Goal: Check status

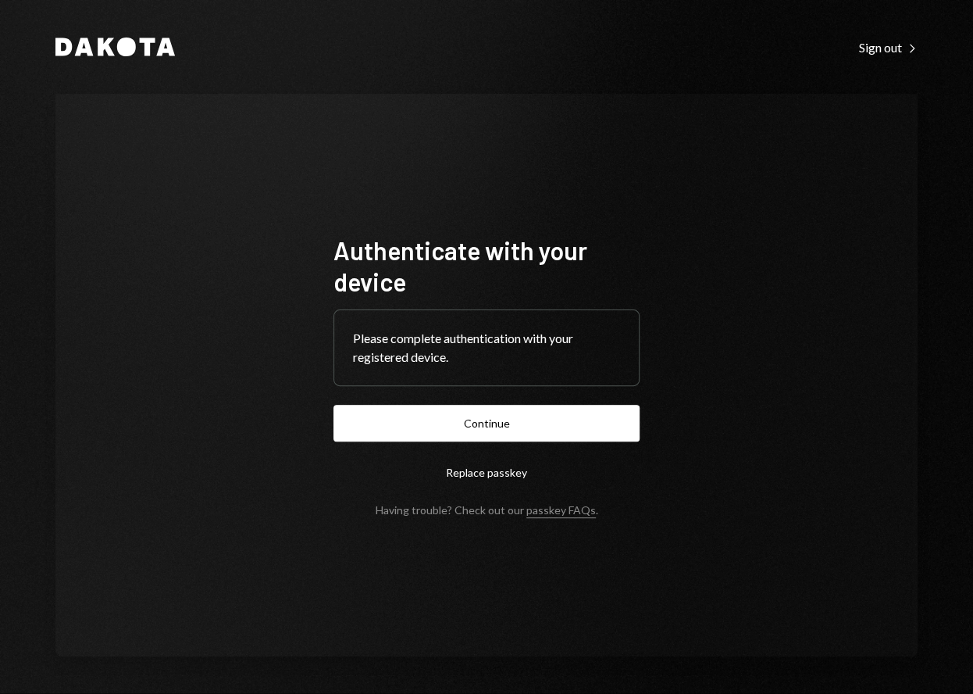
click at [474, 427] on button "Continue" at bounding box center [487, 423] width 306 height 37
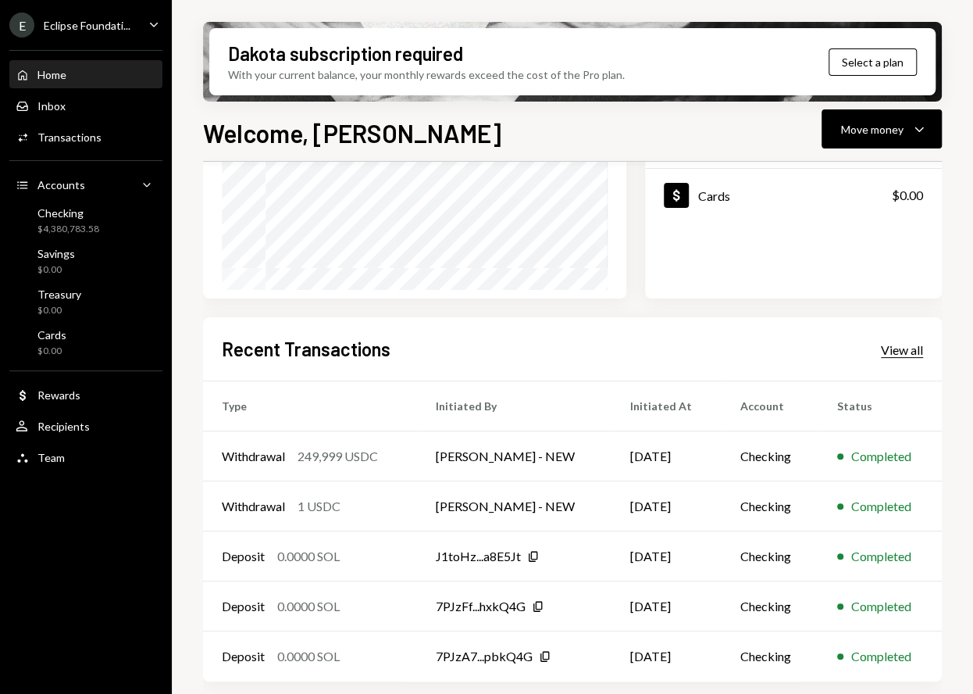
scroll to position [246, 0]
click at [915, 352] on div "View all" at bounding box center [902, 352] width 42 height 16
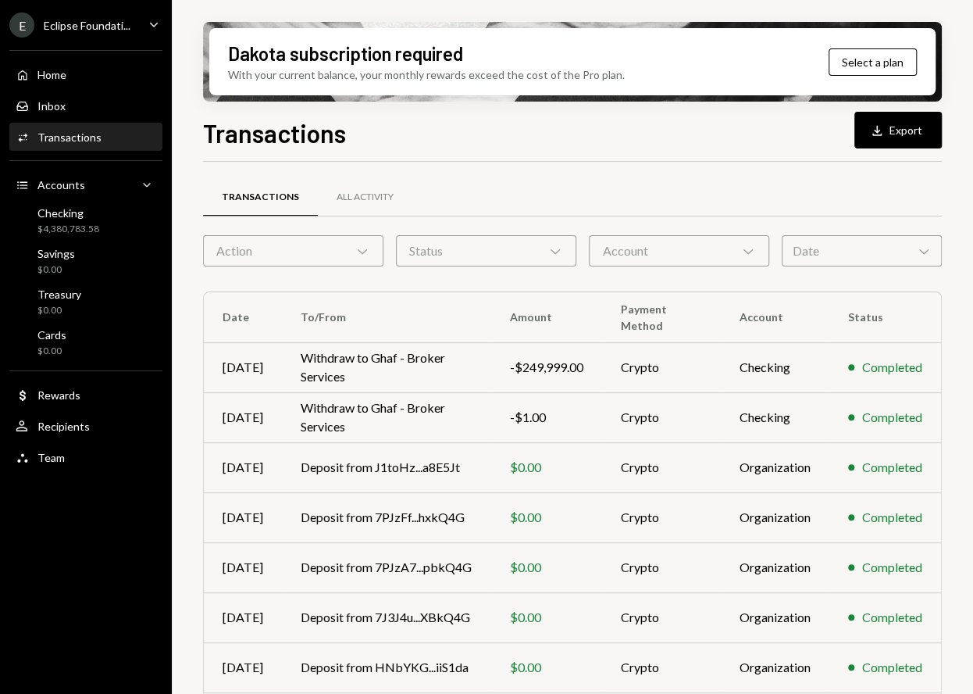
click at [879, 245] on div "Date Chevron Down" at bounding box center [862, 250] width 160 height 31
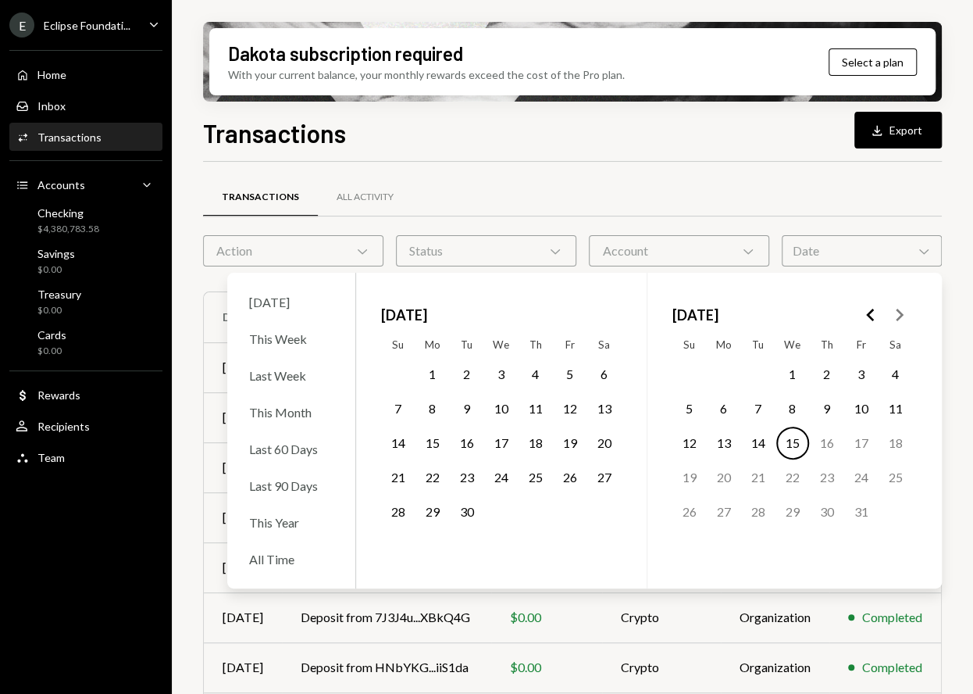
click at [869, 317] on polygon "Go to the Previous Month" at bounding box center [870, 315] width 8 height 12
click at [867, 318] on icon "Go to the Previous Month" at bounding box center [871, 314] width 19 height 19
click at [890, 316] on icon "Go to the Next Month" at bounding box center [899, 314] width 19 height 19
drag, startPoint x: 469, startPoint y: 363, endPoint x: 466, endPoint y: 376, distance: 12.9
click at [469, 363] on button "1" at bounding box center [467, 374] width 33 height 33
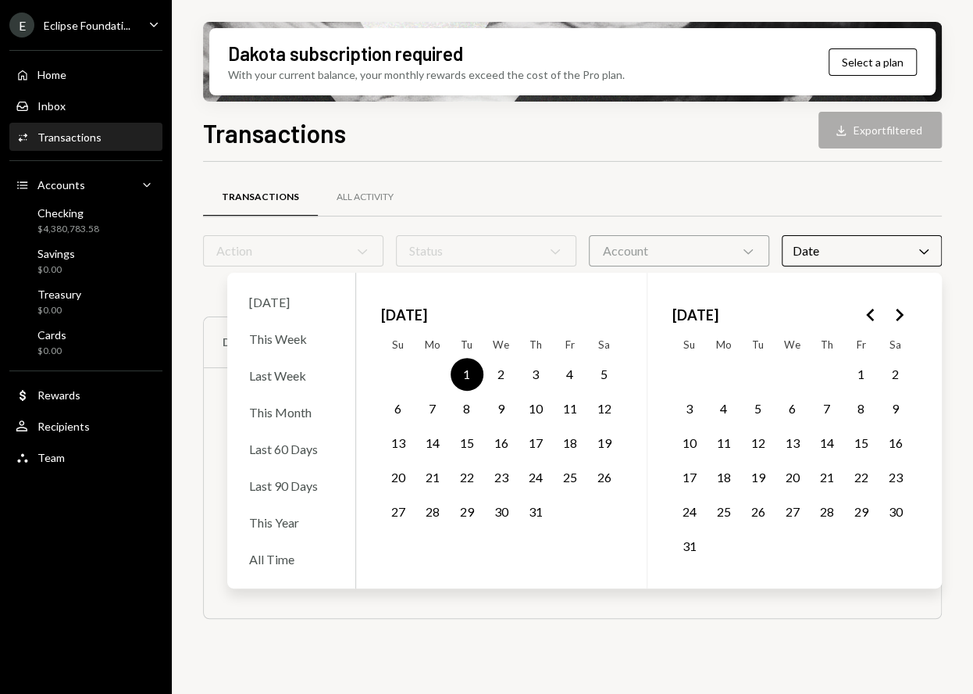
click at [537, 516] on button "31" at bounding box center [535, 511] width 33 height 33
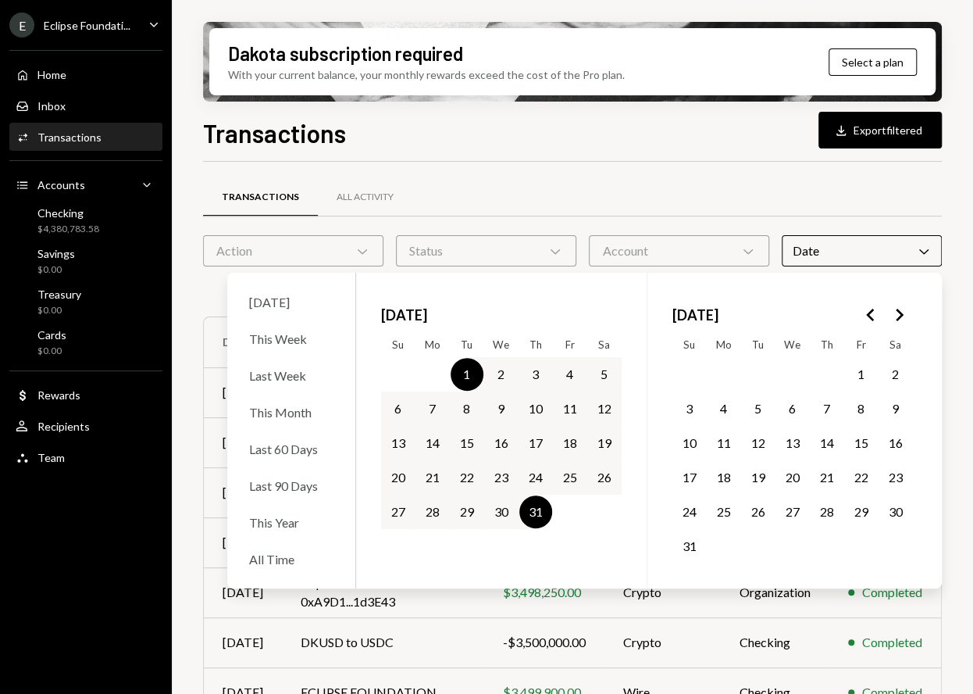
drag, startPoint x: 920, startPoint y: 201, endPoint x: 919, endPoint y: 213, distance: 12.5
click at [924, 199] on div "Transactions All Activity" at bounding box center [572, 197] width 739 height 40
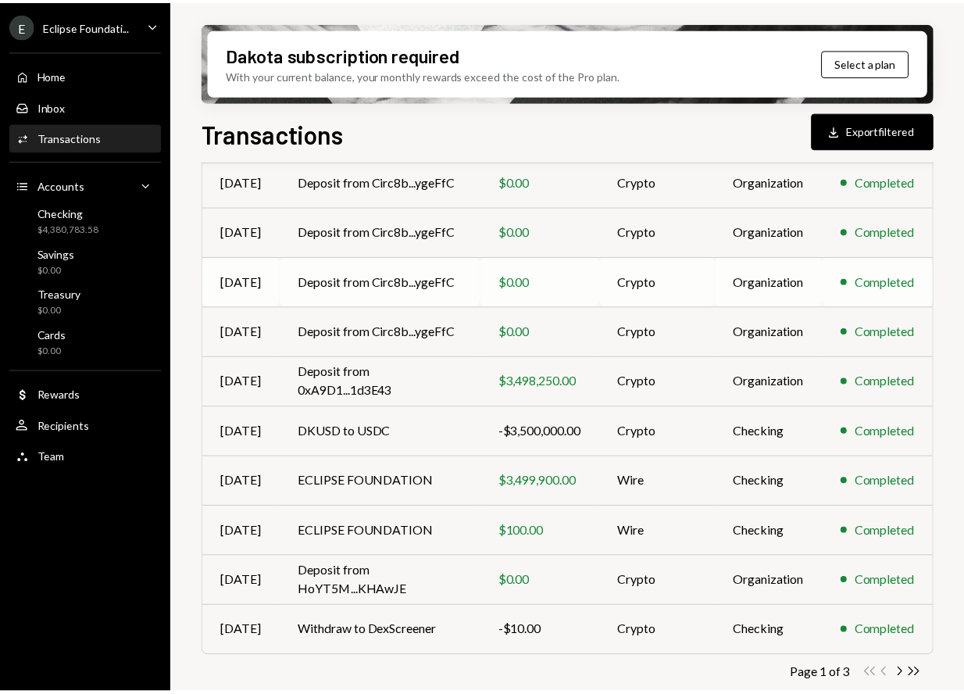
scroll to position [214, 0]
